Goal: Transaction & Acquisition: Book appointment/travel/reservation

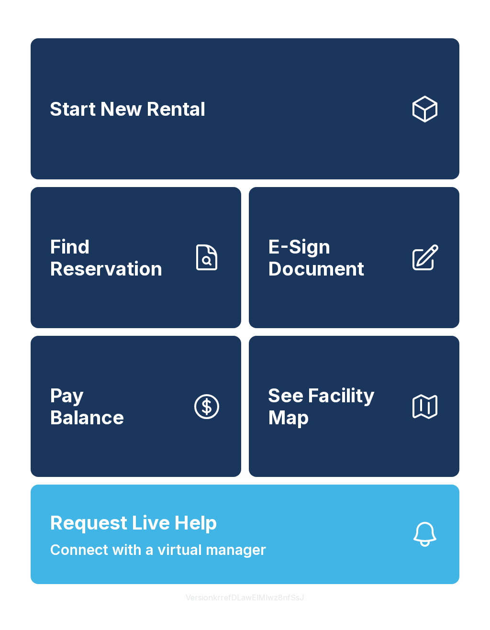
click at [309, 110] on link "Start New Rental" at bounding box center [245, 108] width 429 height 141
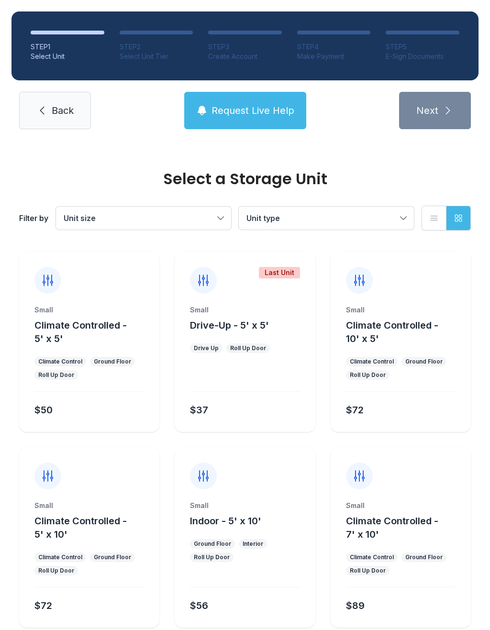
click at [252, 324] on span "Drive-Up - 5' x 5'" at bounding box center [229, 325] width 79 height 11
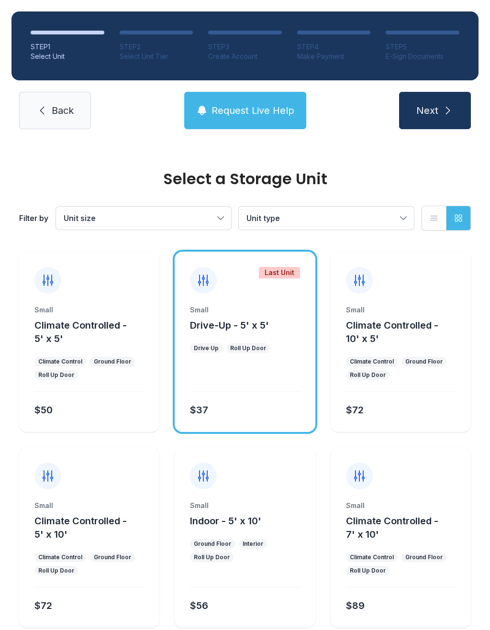
click at [288, 328] on div "Small Drive-Up - 5' x 5'" at bounding box center [245, 318] width 110 height 27
click at [272, 373] on div at bounding box center [245, 377] width 110 height 27
click at [258, 386] on div at bounding box center [245, 377] width 110 height 27
click at [255, 386] on div at bounding box center [245, 377] width 110 height 27
click at [254, 386] on div at bounding box center [245, 377] width 110 height 27
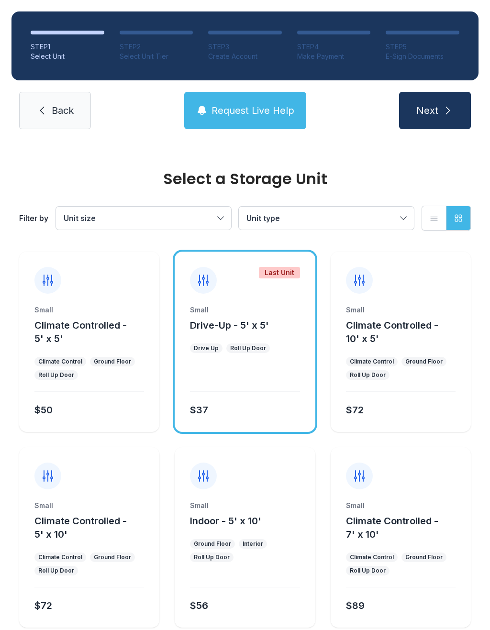
click at [218, 211] on button "Unit size" at bounding box center [143, 218] width 175 height 23
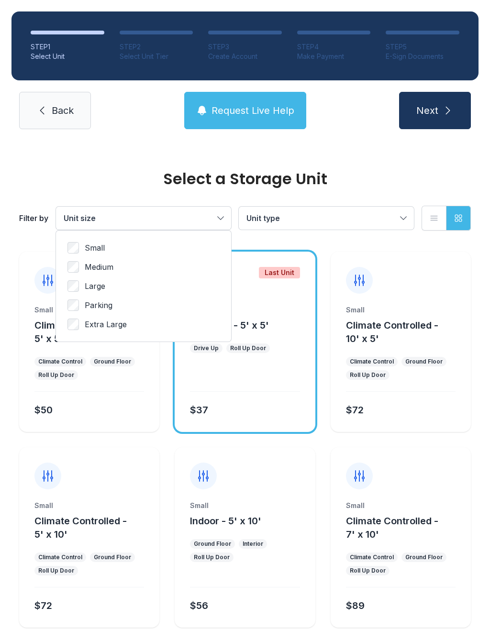
click at [85, 244] on label "Small" at bounding box center [143, 247] width 152 height 11
click at [397, 219] on button "Unit type" at bounding box center [326, 218] width 175 height 23
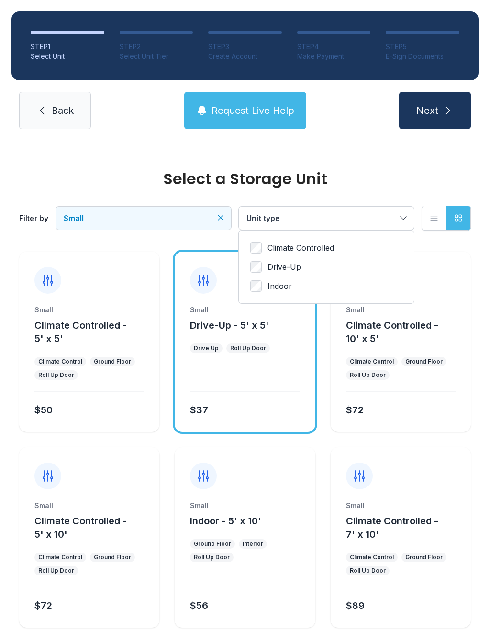
click at [270, 263] on span "Drive-Up" at bounding box center [283, 266] width 33 height 11
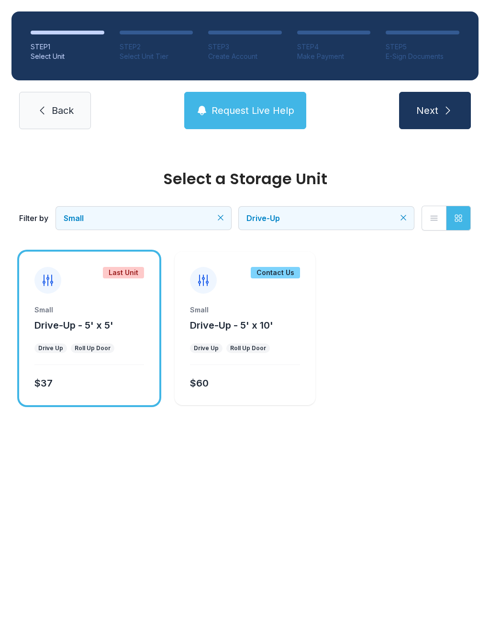
click at [442, 111] on icon "submit" at bounding box center [447, 110] width 11 height 11
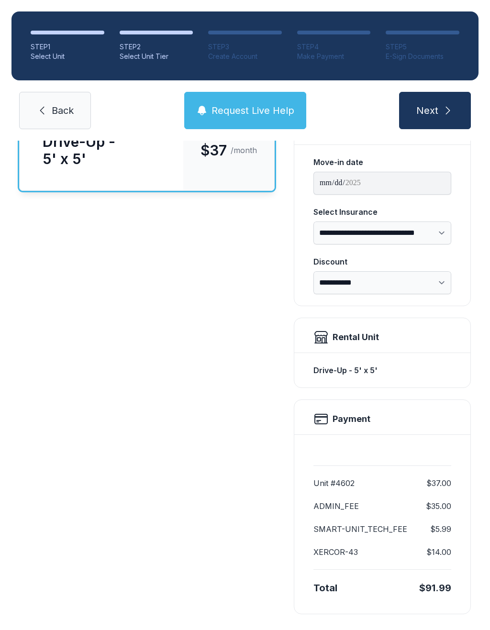
scroll to position [95, 0]
